Goal: Information Seeking & Learning: Learn about a topic

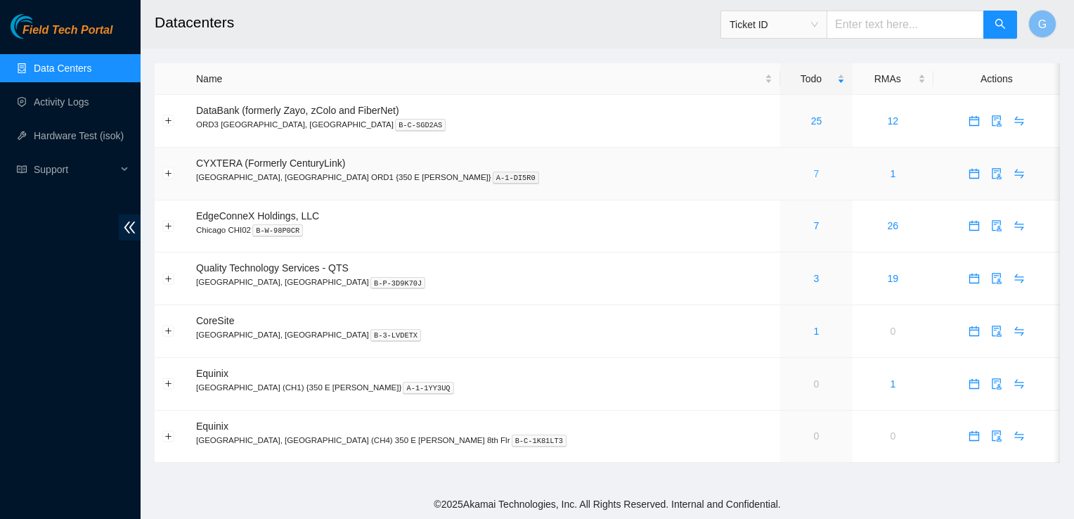
click at [814, 174] on link "7" at bounding box center [817, 173] width 6 height 11
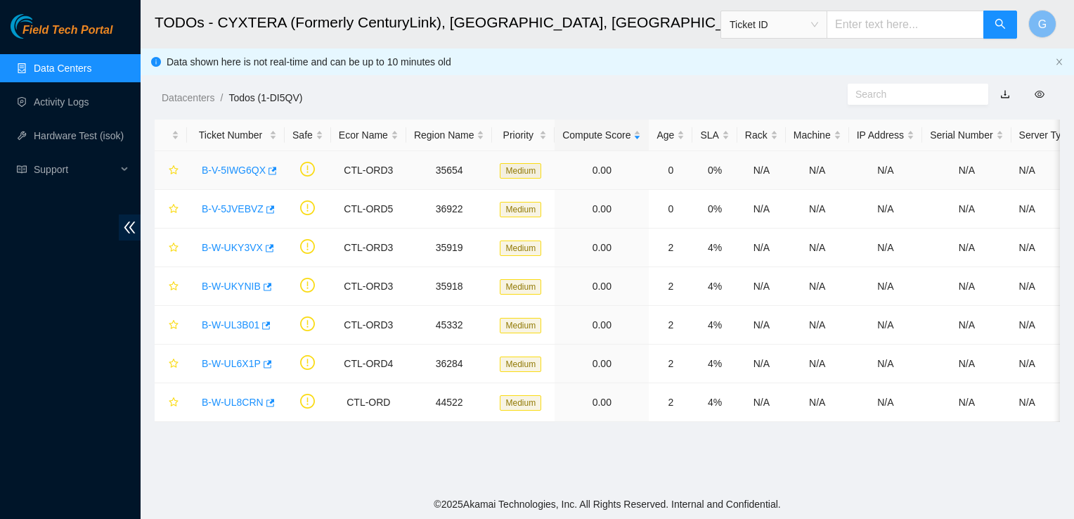
click at [253, 169] on link "B-V-5IWG6QX" at bounding box center [234, 170] width 64 height 11
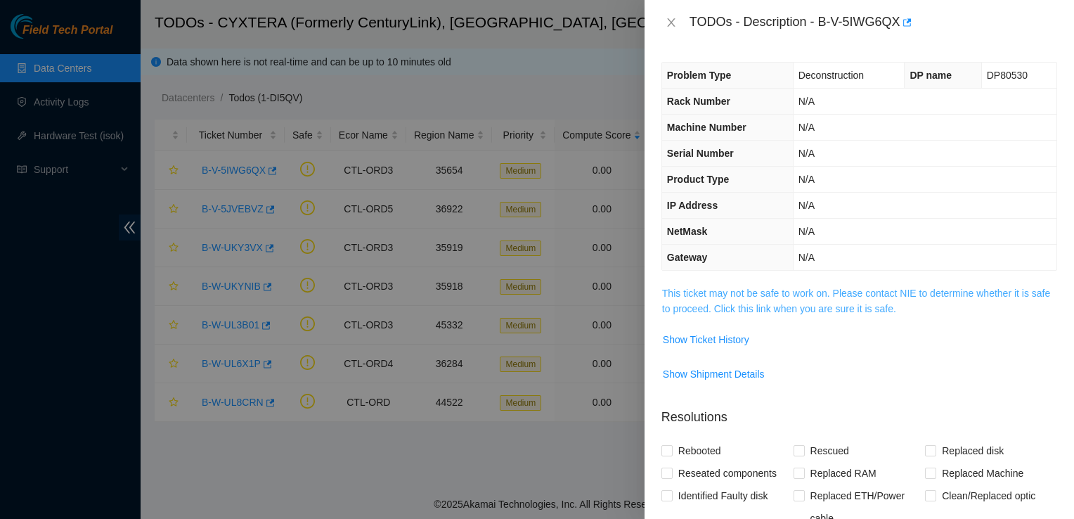
click at [695, 300] on link "This ticket may not be safe to work on. Please contact NIE to determine whether…" at bounding box center [856, 301] width 388 height 27
